Goal: Navigation & Orientation: Find specific page/section

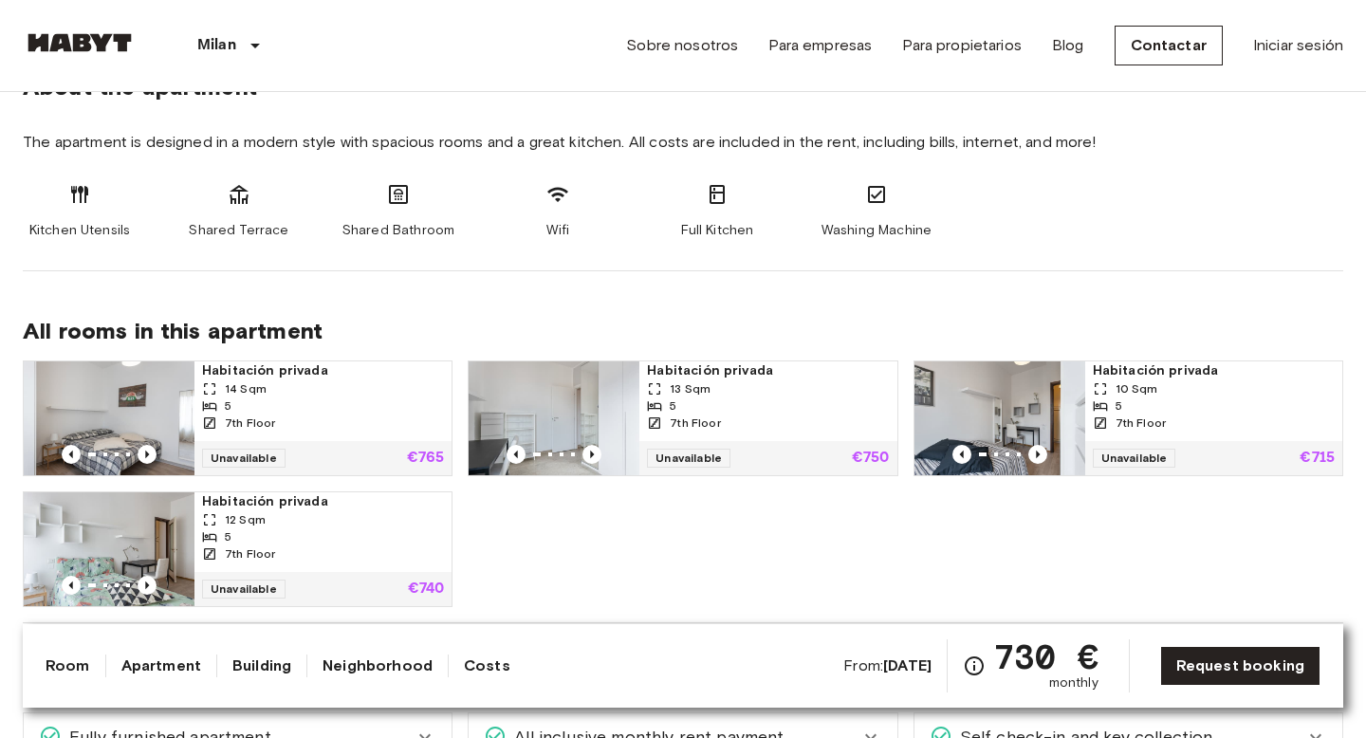
scroll to position [972, 0]
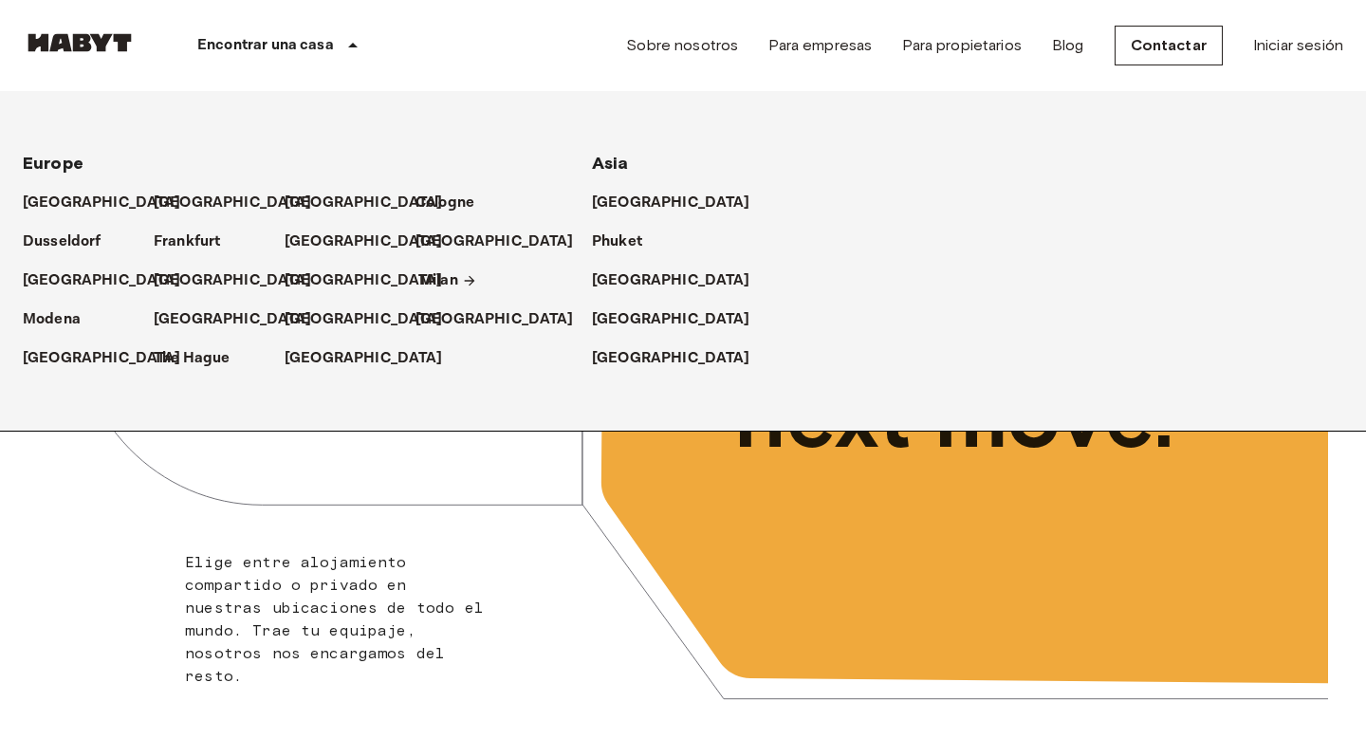
click at [441, 277] on p "Milan" at bounding box center [438, 280] width 39 height 23
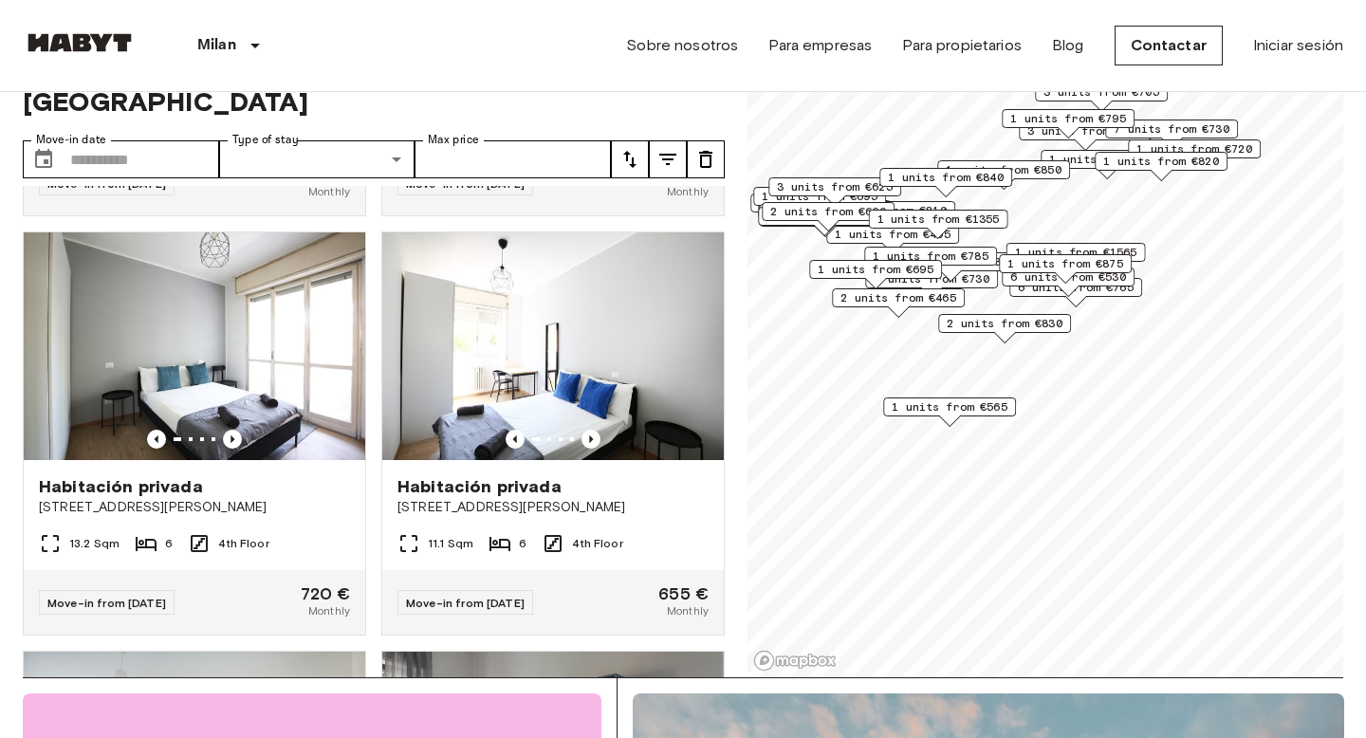
scroll to position [2052, 0]
